Goal: Check status

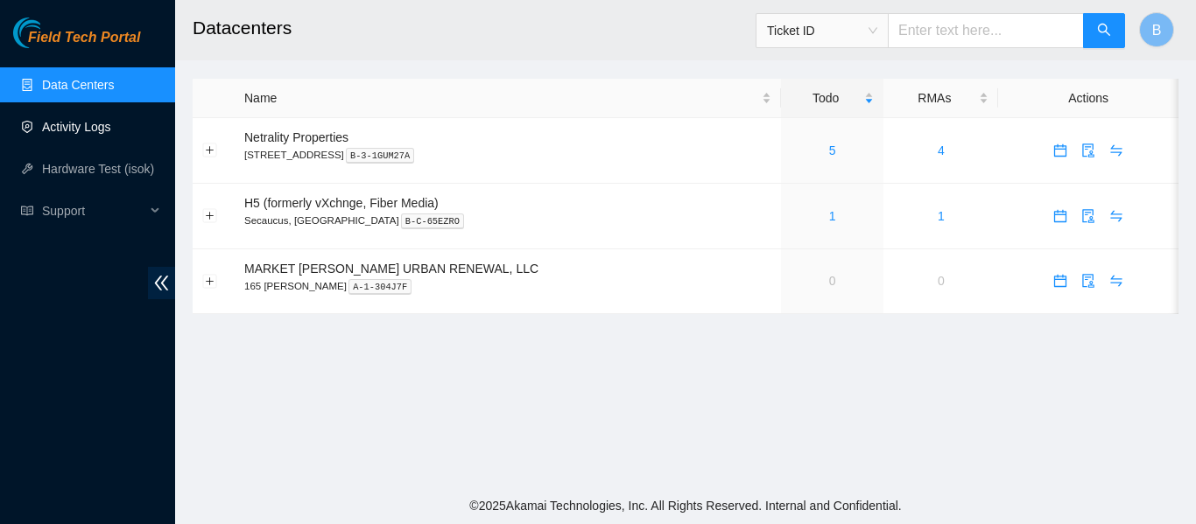
click at [95, 124] on link "Activity Logs" at bounding box center [76, 127] width 69 height 14
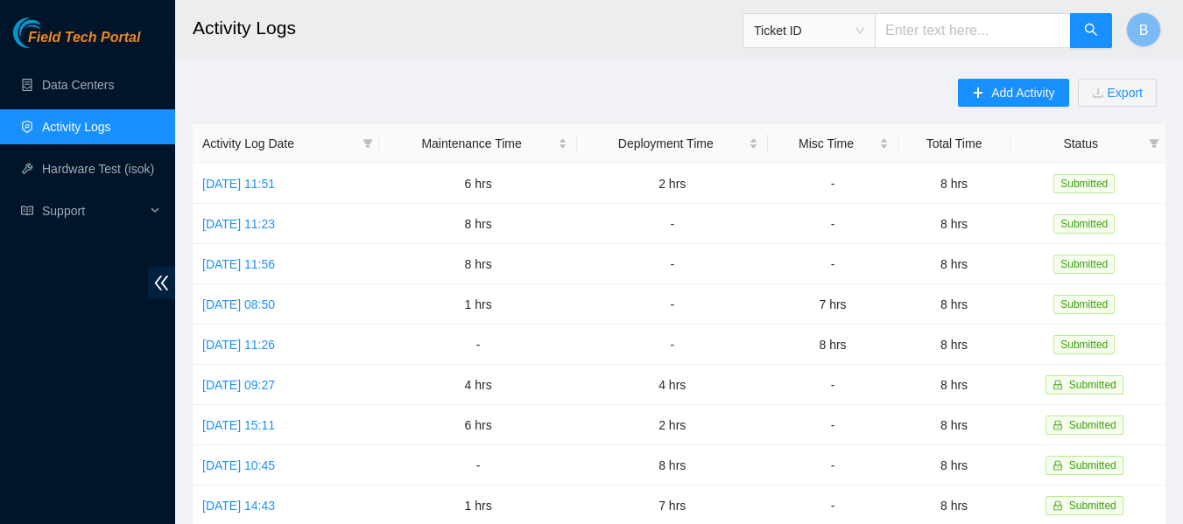
click at [625, 60] on main "Activity Logs Ticket ID B Add Activity Export Activity Log Date Maintenance Tim…" at bounding box center [679, 521] width 1008 height 1043
click at [632, 56] on header "Activity Logs Ticket ID B" at bounding box center [766, 30] width 1183 height 60
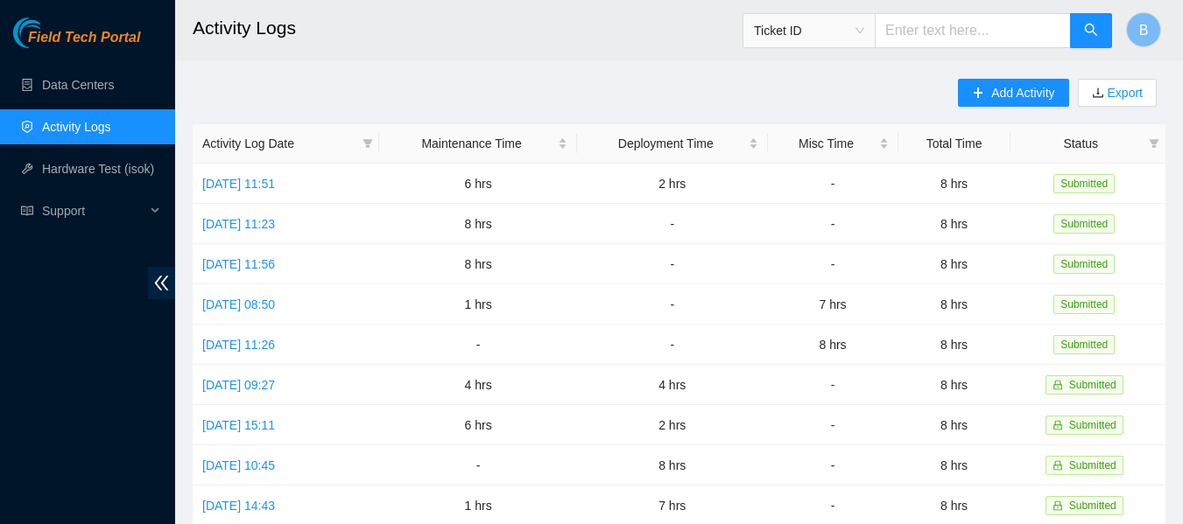
click at [505, 67] on main "Activity Logs Ticket ID B Add Activity Export Activity Log Date Maintenance Tim…" at bounding box center [679, 521] width 1008 height 1043
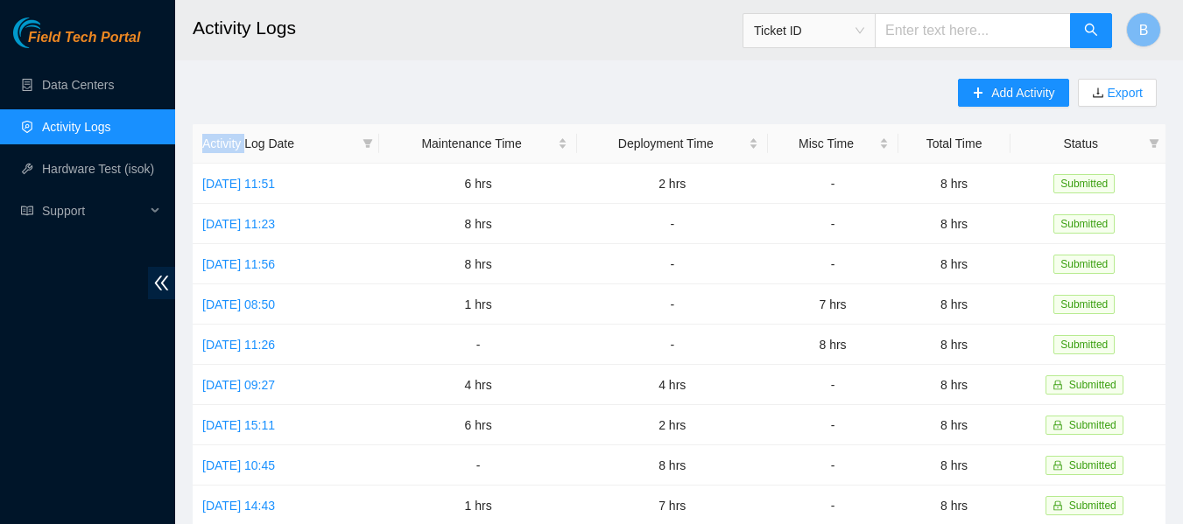
click at [84, 169] on link "Hardware Test (isok)" at bounding box center [98, 169] width 112 height 14
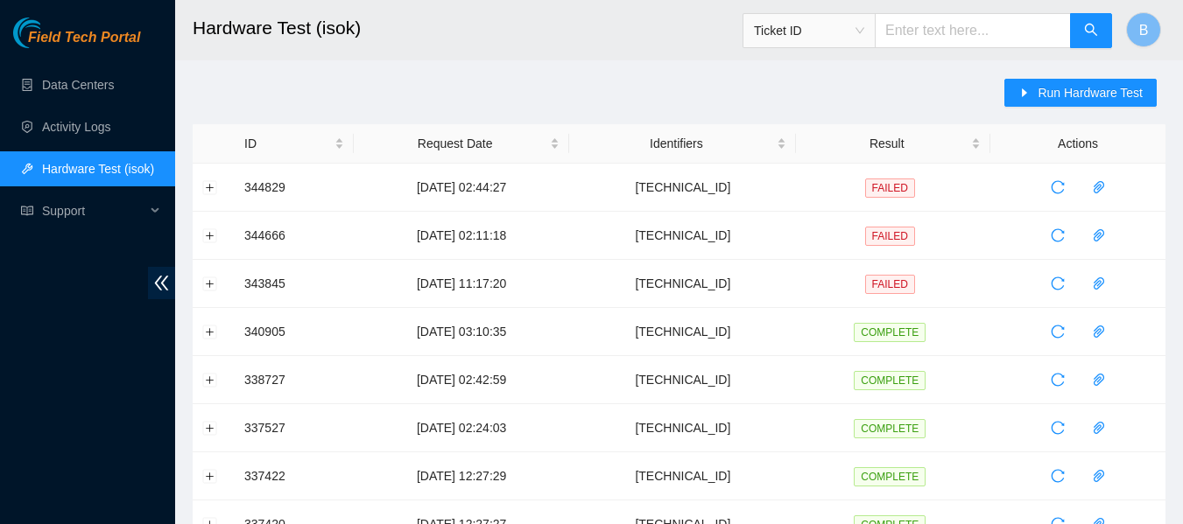
click at [650, 47] on h2 "Hardware Test (isok)" at bounding box center [595, 28] width 804 height 56
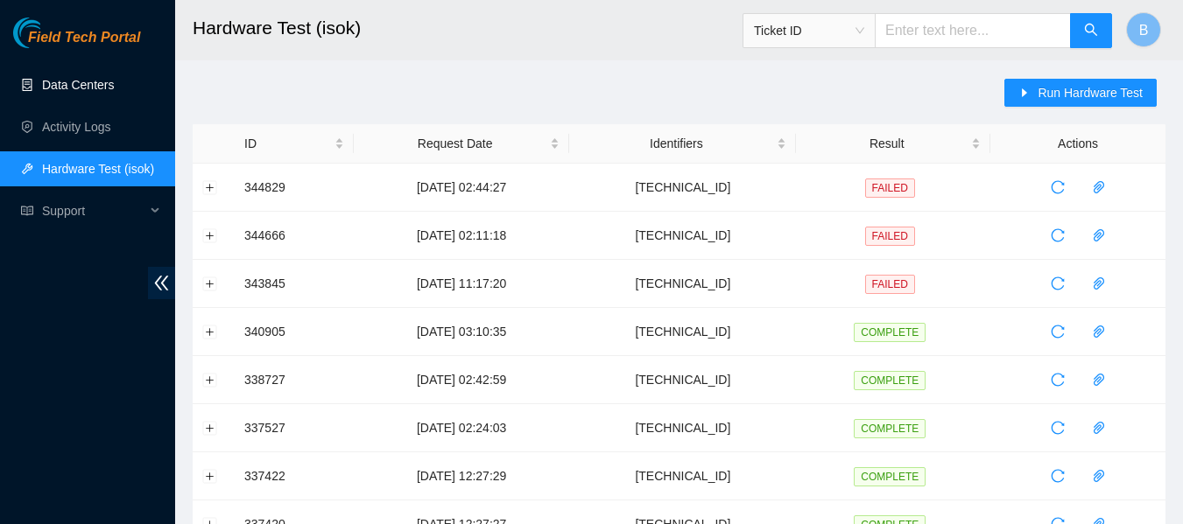
click at [100, 85] on link "Data Centers" at bounding box center [78, 85] width 72 height 14
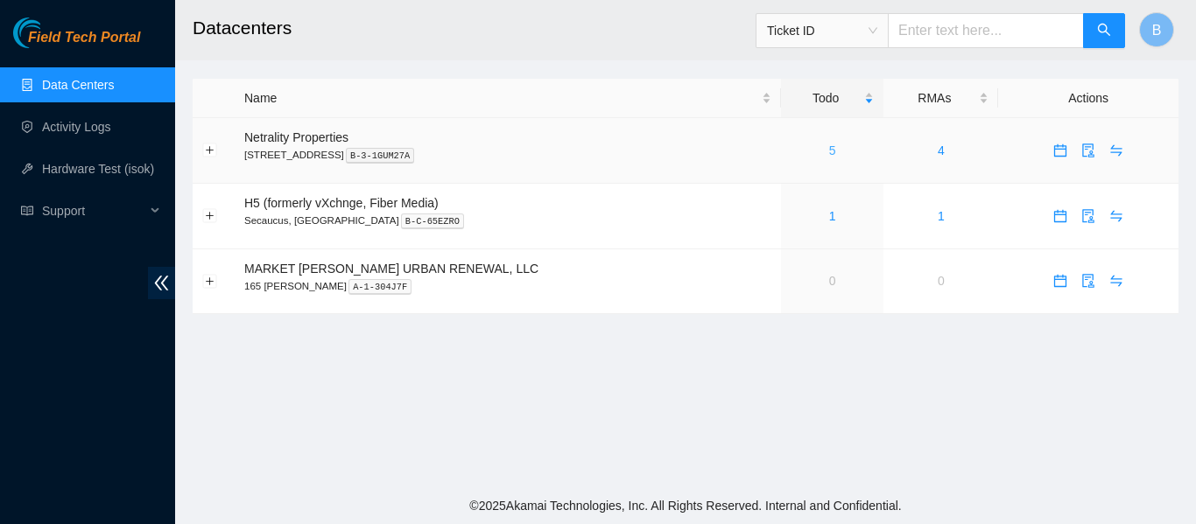
click at [829, 149] on link "5" at bounding box center [832, 151] width 7 height 14
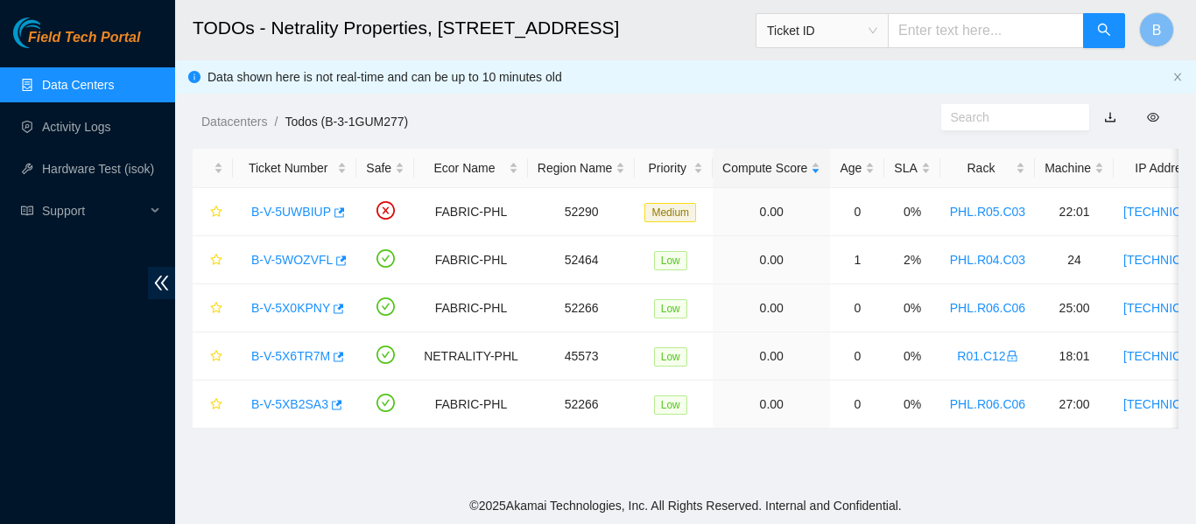
click at [684, 81] on div "Datacenters / Todos (B-3-1GUM277) /" at bounding box center [558, 82] width 766 height 98
click at [91, 120] on link "Activity Logs" at bounding box center [76, 127] width 69 height 14
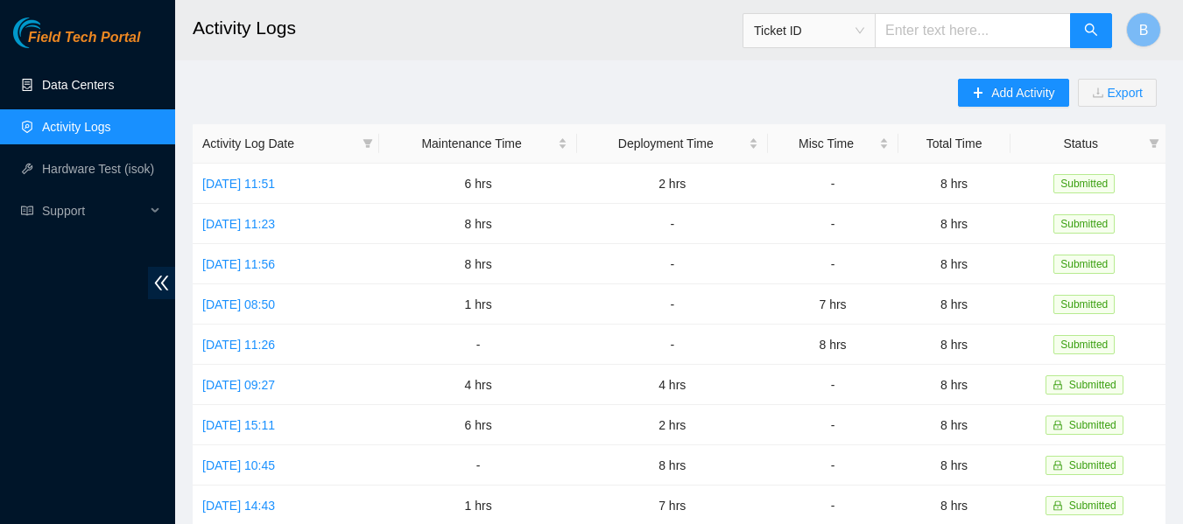
click at [75, 84] on link "Data Centers" at bounding box center [78, 85] width 72 height 14
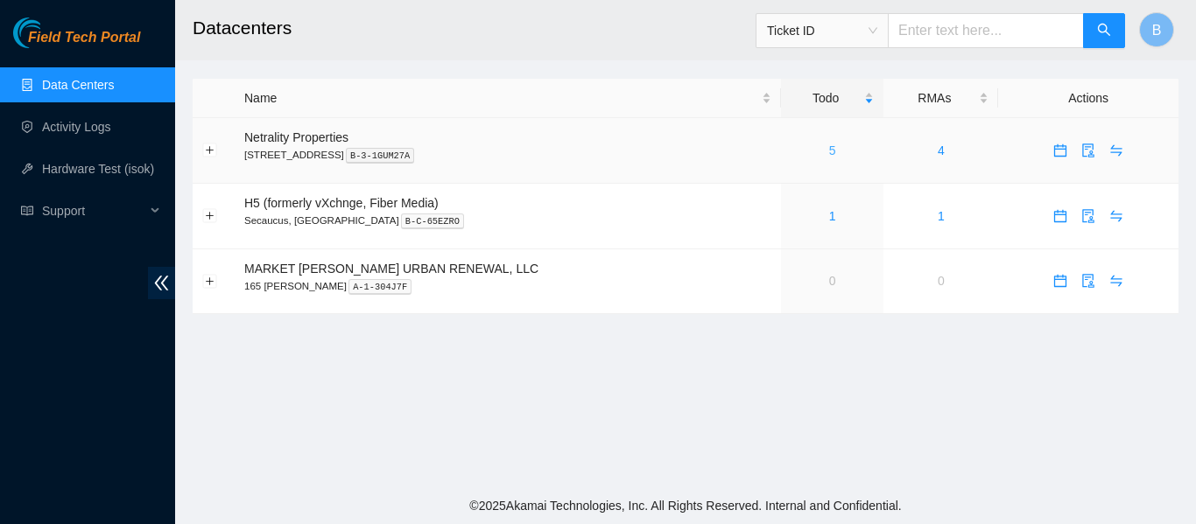
click at [829, 150] on link "5" at bounding box center [832, 151] width 7 height 14
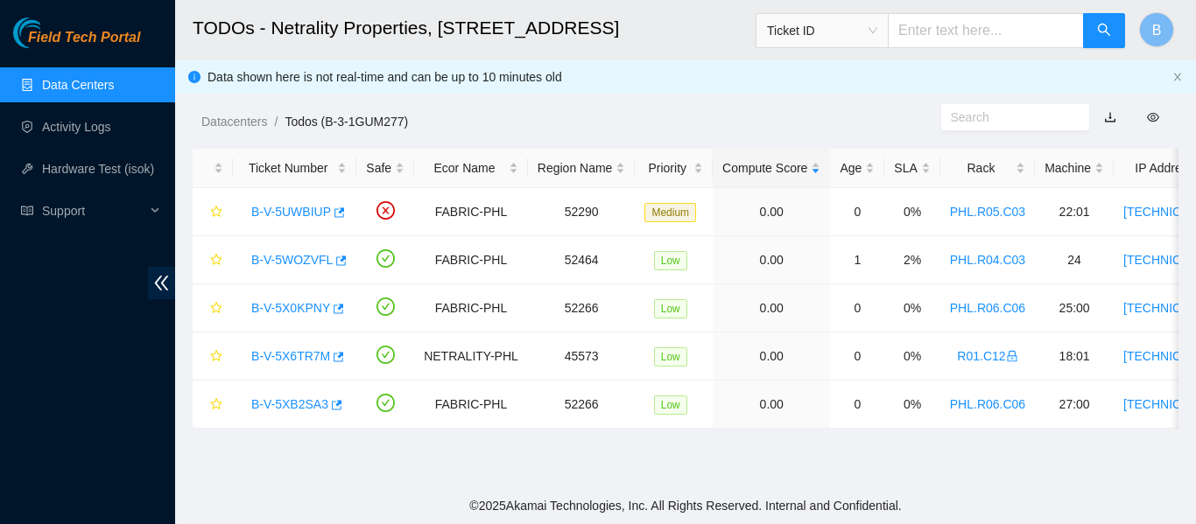
click at [615, 67] on div "Datacenters / Todos (B-3-1GUM277) /" at bounding box center [558, 82] width 766 height 98
click at [74, 134] on link "Activity Logs" at bounding box center [76, 127] width 69 height 14
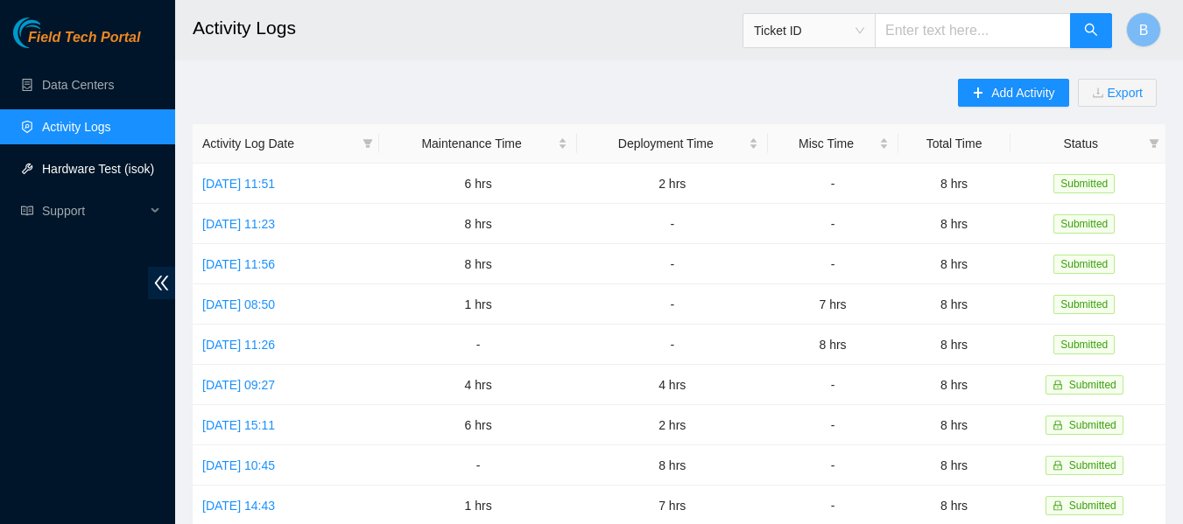
click at [132, 171] on link "Hardware Test (isok)" at bounding box center [98, 169] width 112 height 14
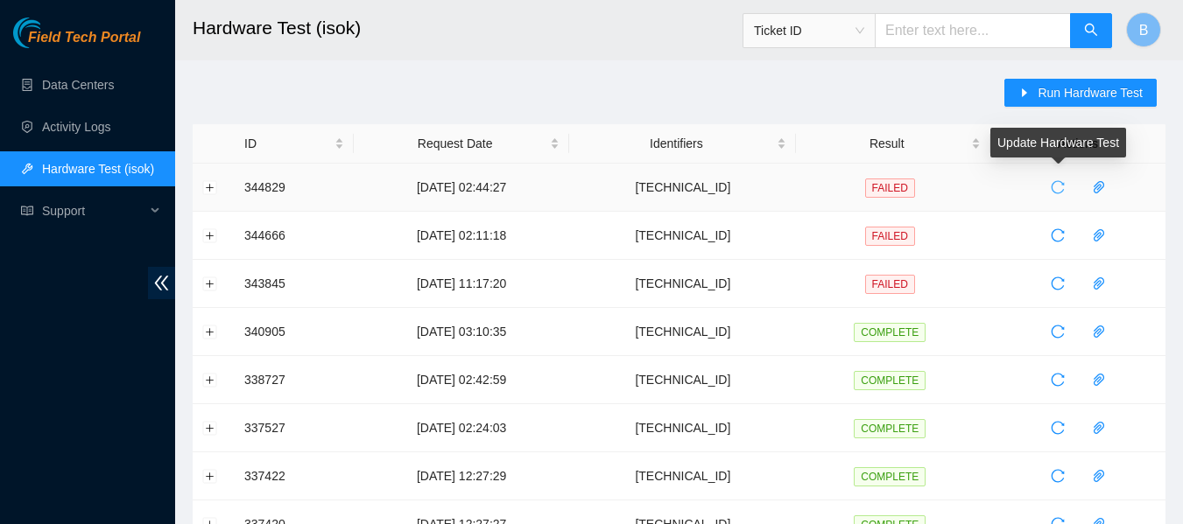
click at [1057, 187] on icon "reload" at bounding box center [1058, 187] width 14 height 14
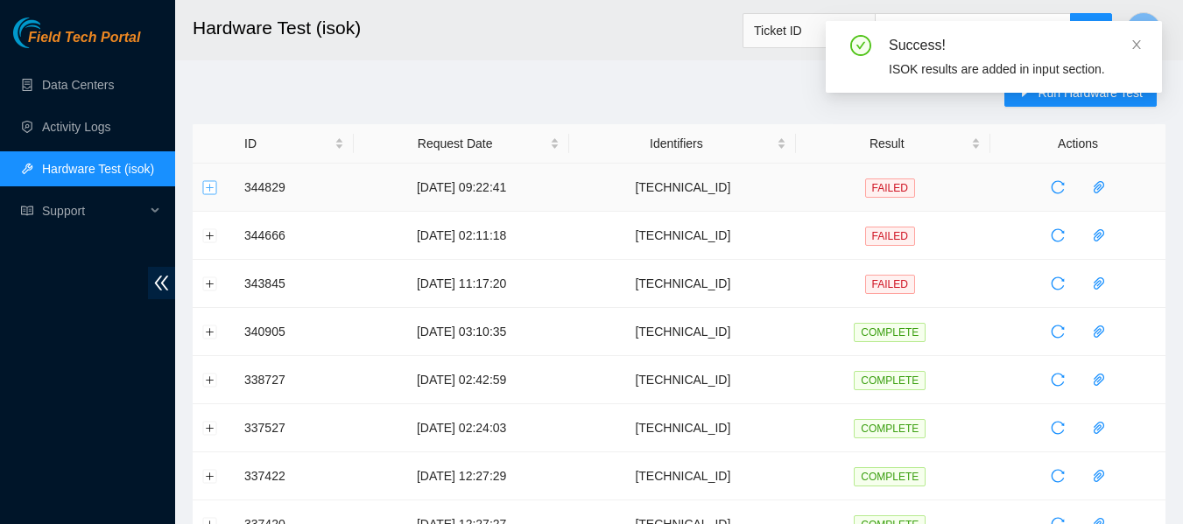
click at [203, 186] on button "Expand row" at bounding box center [210, 187] width 14 height 14
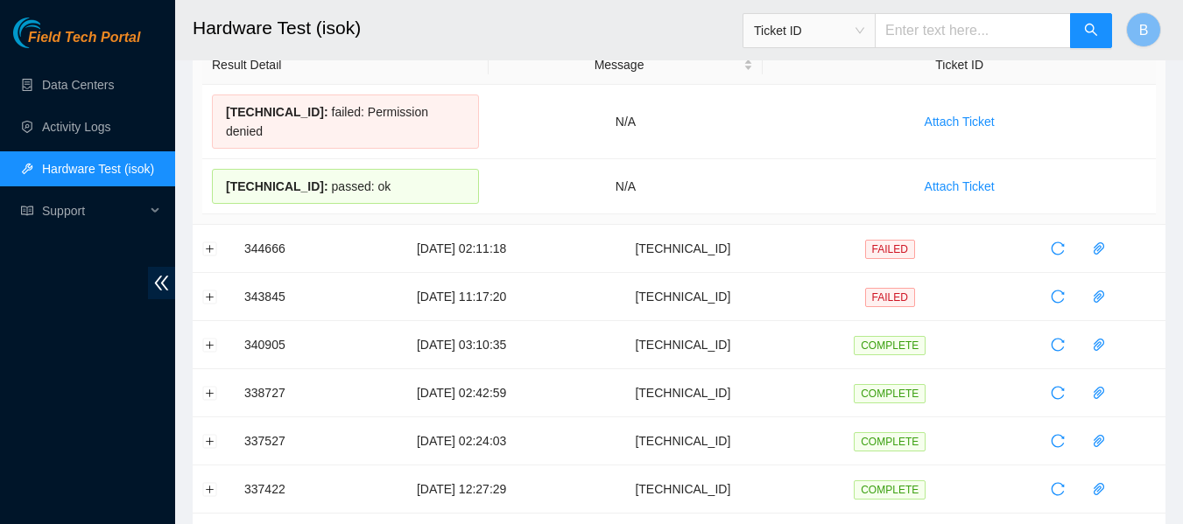
scroll to position [177, 0]
click at [203, 241] on button "Expand row" at bounding box center [210, 248] width 14 height 14
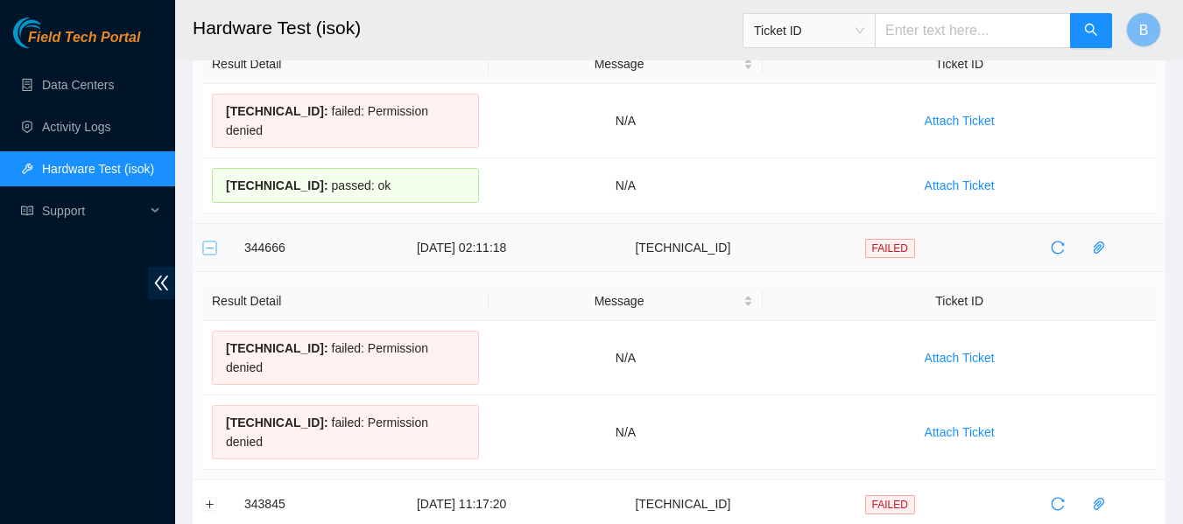
click at [203, 241] on button "Collapse row" at bounding box center [210, 248] width 14 height 14
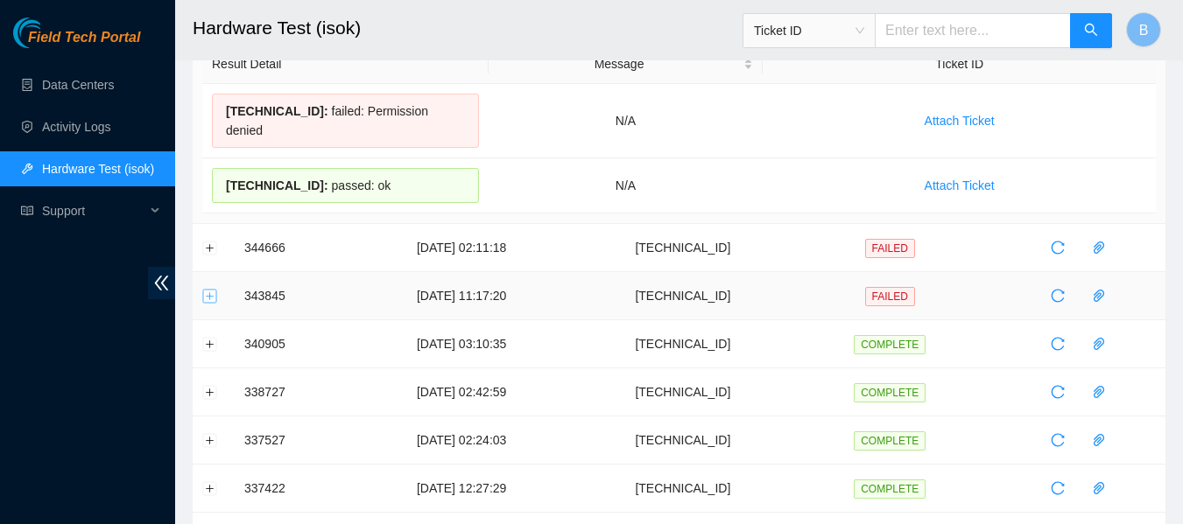
click at [214, 289] on button "Expand row" at bounding box center [210, 296] width 14 height 14
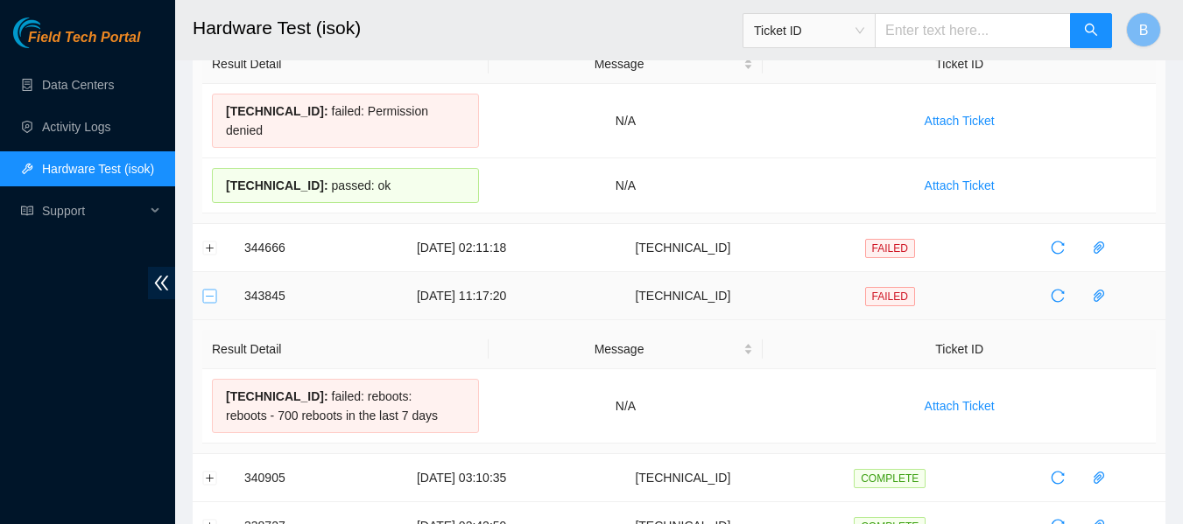
click at [203, 289] on button "Collapse row" at bounding box center [210, 296] width 14 height 14
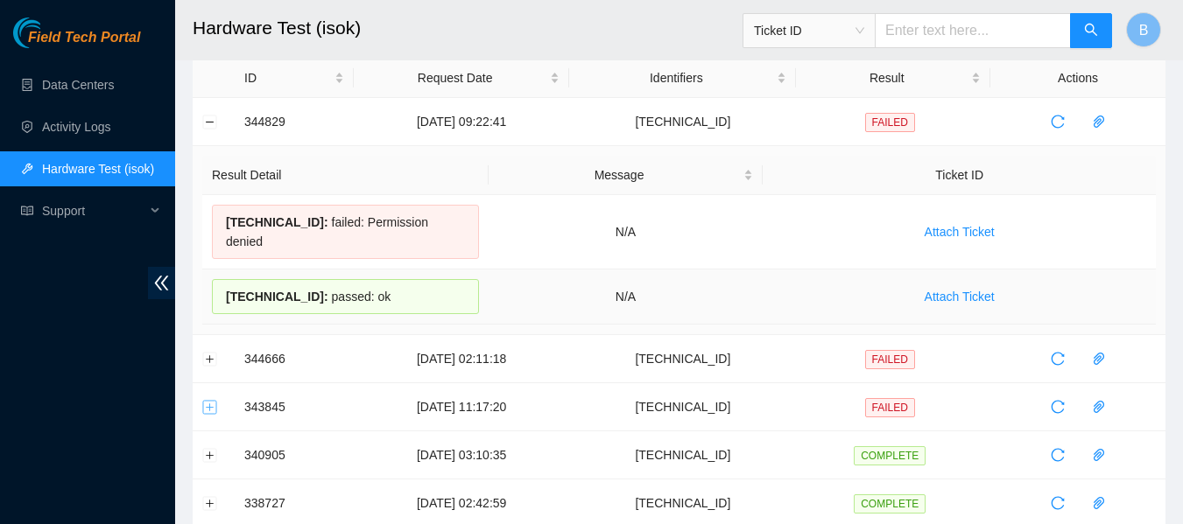
scroll to position [64, 0]
click at [208, 123] on td at bounding box center [214, 124] width 42 height 48
click at [208, 123] on button "Collapse row" at bounding box center [210, 123] width 14 height 14
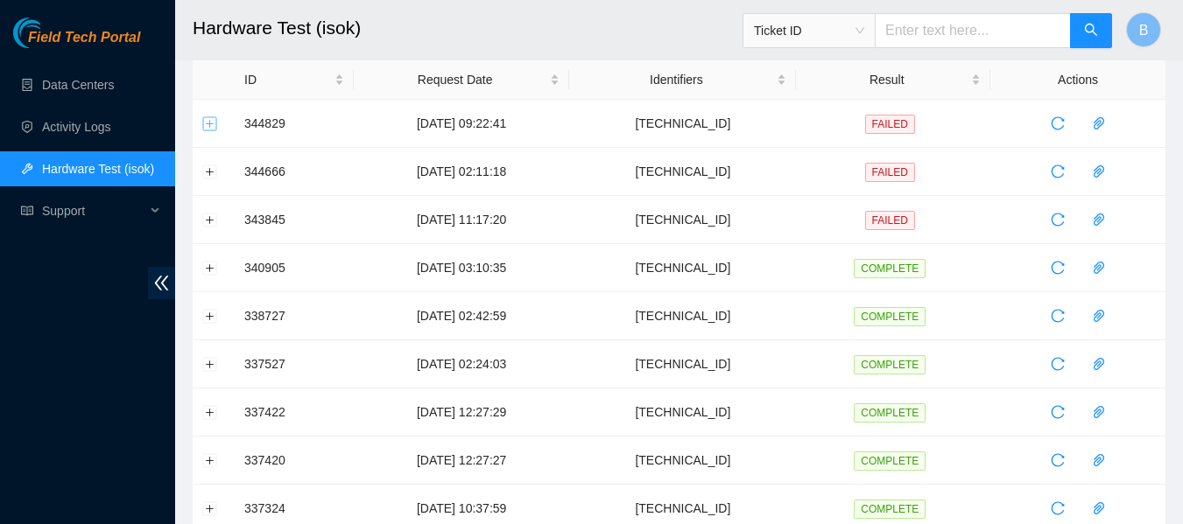
scroll to position [0, 0]
